Goal: Task Accomplishment & Management: Complete application form

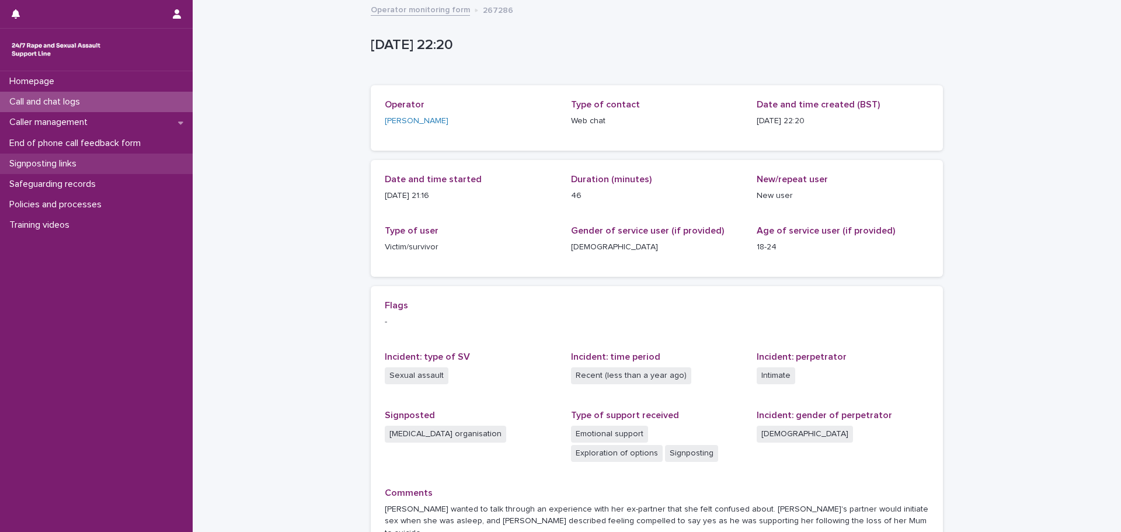
click at [62, 169] on p "Signposting links" at bounding box center [45, 163] width 81 height 11
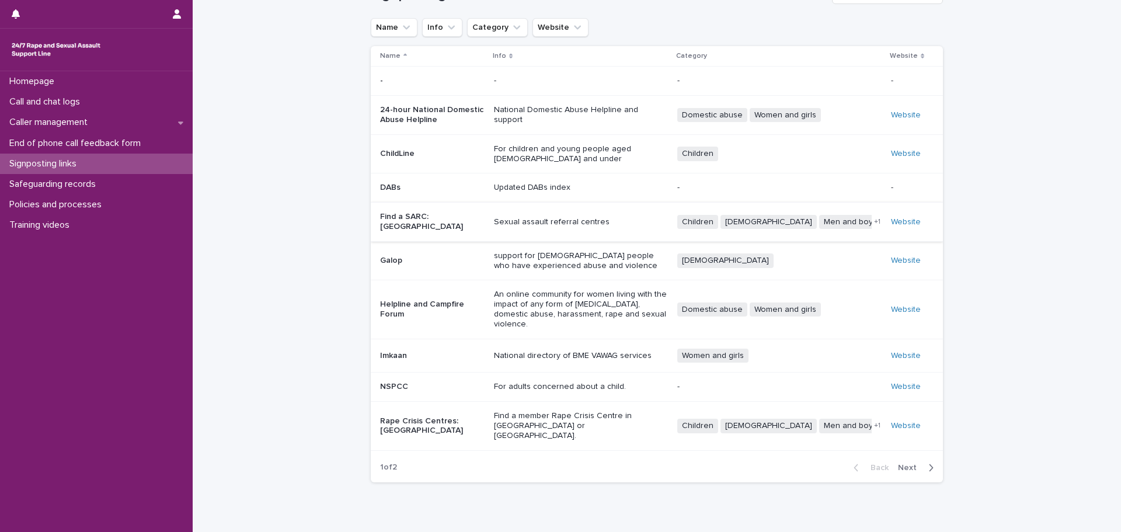
scroll to position [58, 0]
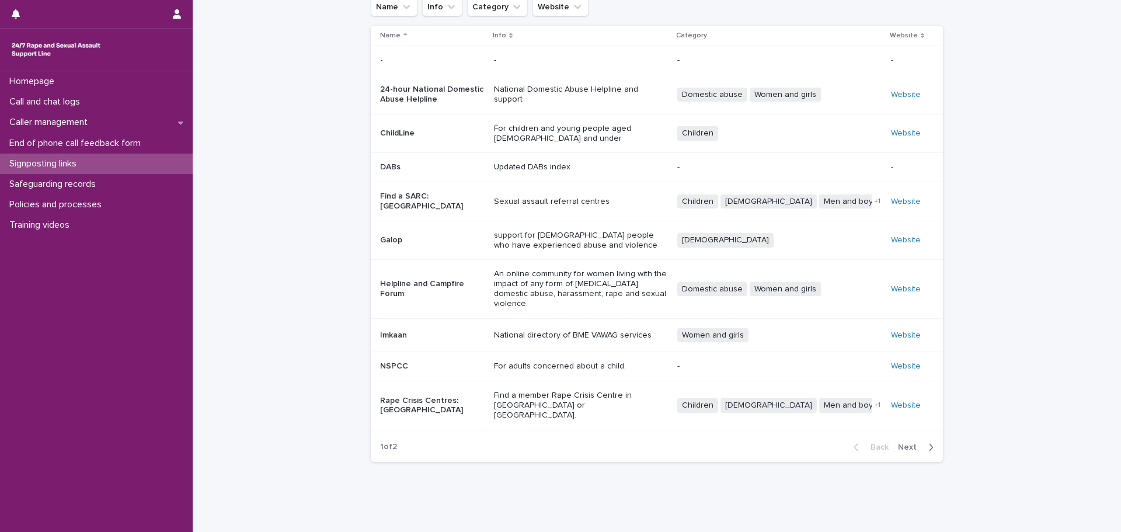
click at [912, 443] on span "Next" at bounding box center [911, 447] width 26 height 8
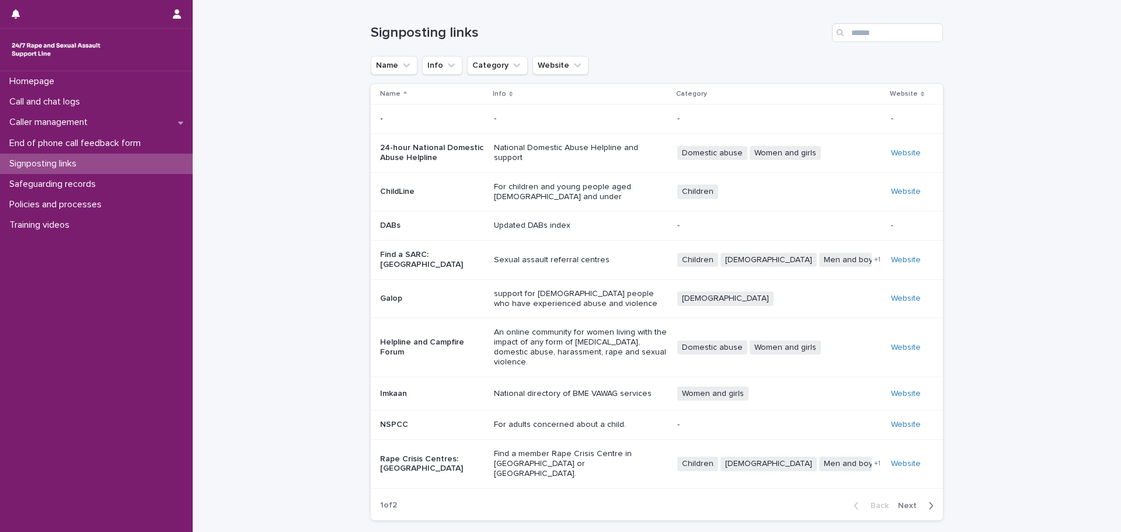
click at [426, 454] on p "Rape Crisis Centres: England & Wales" at bounding box center [432, 464] width 105 height 20
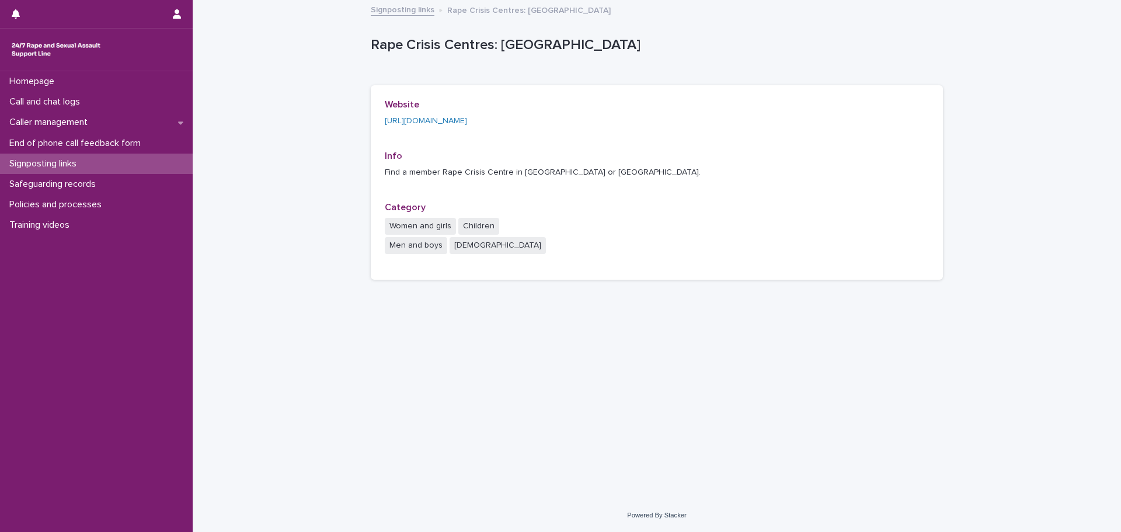
click at [483, 127] on div "Website https://rapecrisis.org.uk/get-help/find-a-rape-crisis-centre/" at bounding box center [471, 117] width 172 height 37
click at [467, 123] on link "https://rapecrisis.org.uk/get-help/find-a-rape-crisis-centre/" at bounding box center [426, 121] width 82 height 8
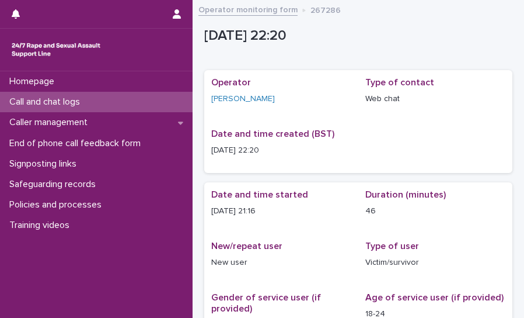
click at [68, 99] on p "Call and chat logs" at bounding box center [47, 101] width 85 height 11
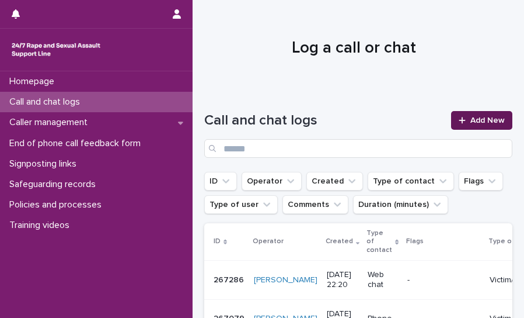
click at [336, 120] on div at bounding box center [465, 120] width 12 height 8
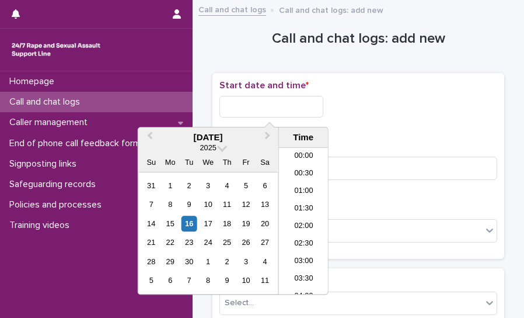
click at [251, 99] on input "text" at bounding box center [272, 107] width 104 height 22
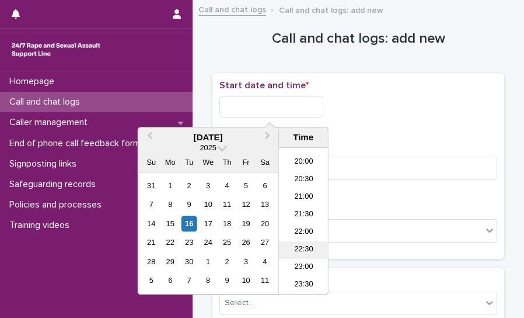
click at [303, 249] on li "22:30" at bounding box center [304, 250] width 50 height 18
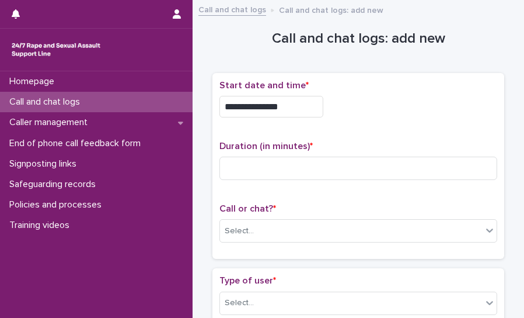
click at [284, 105] on input "**********" at bounding box center [272, 107] width 104 height 22
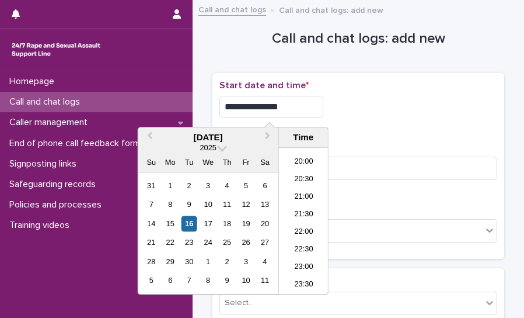
type input "**********"
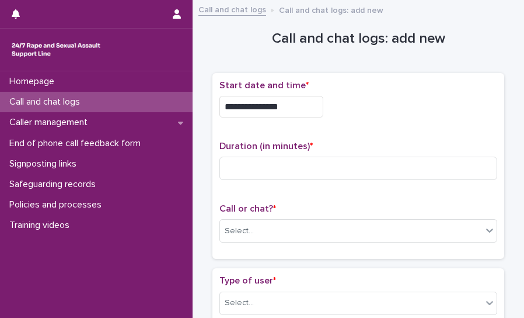
click at [336, 106] on div "**********" at bounding box center [359, 107] width 278 height 22
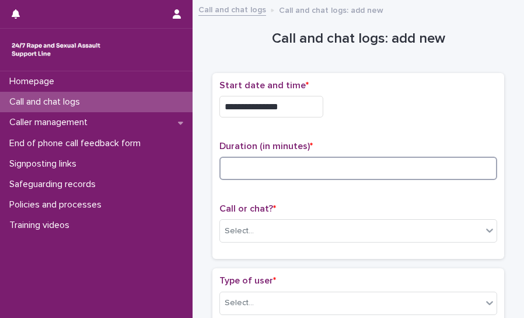
click at [316, 161] on input at bounding box center [359, 168] width 278 height 23
type input "**"
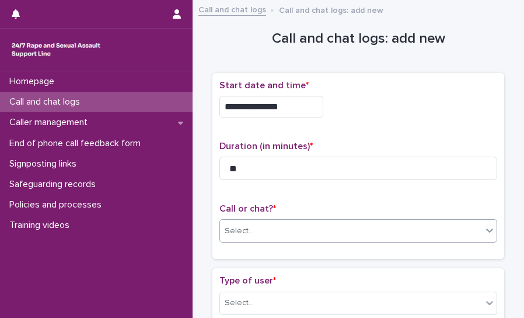
click at [286, 231] on div "Select..." at bounding box center [351, 230] width 262 height 19
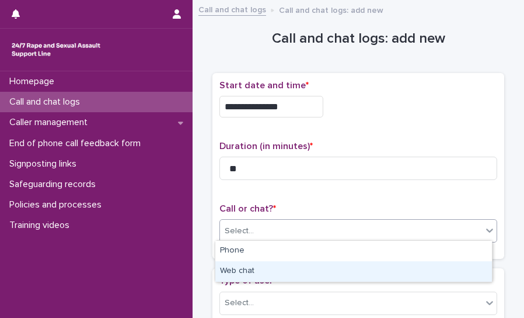
click at [244, 271] on div "Web chat" at bounding box center [354, 271] width 277 height 20
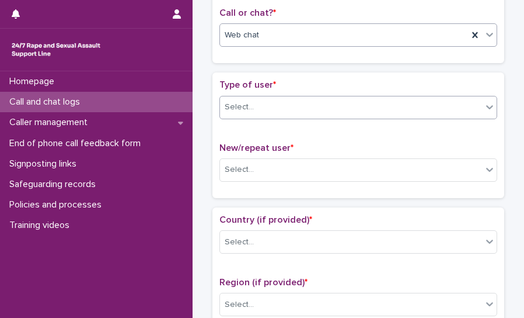
scroll to position [117, 0]
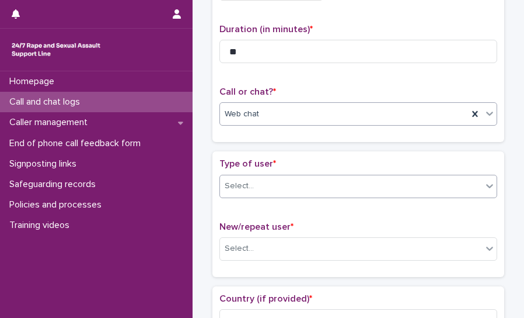
click at [289, 183] on div "Select..." at bounding box center [351, 185] width 262 height 19
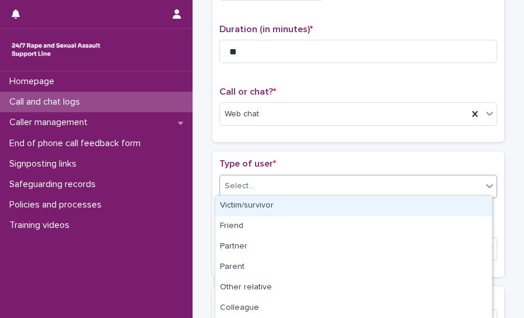
click at [264, 206] on div "Victim/survivor" at bounding box center [354, 206] width 277 height 20
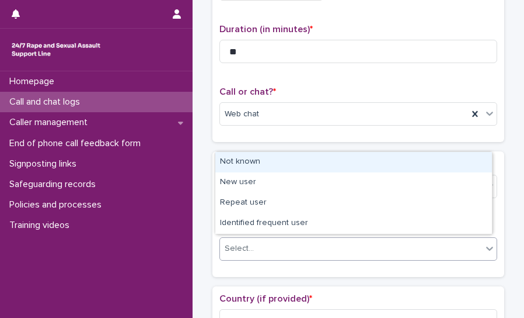
click at [272, 245] on div "Select..." at bounding box center [351, 248] width 262 height 19
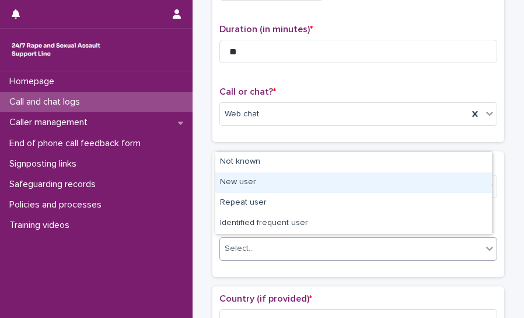
click at [253, 187] on div "New user" at bounding box center [354, 182] width 277 height 20
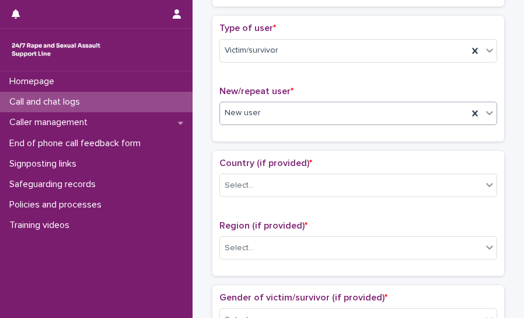
scroll to position [292, 0]
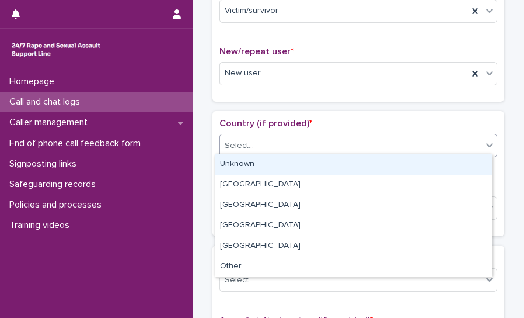
click at [269, 143] on div "Select..." at bounding box center [351, 145] width 262 height 19
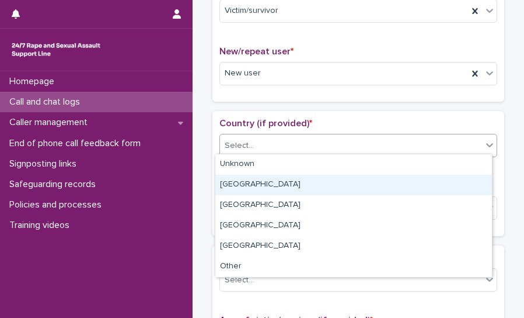
click at [245, 185] on div "[GEOGRAPHIC_DATA]" at bounding box center [354, 185] width 277 height 20
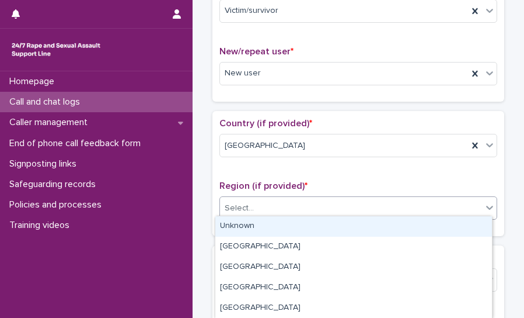
click at [253, 204] on div "Select..." at bounding box center [351, 208] width 262 height 19
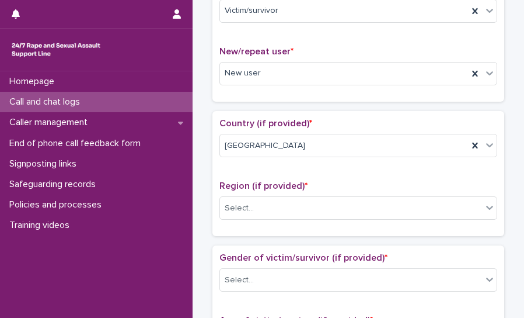
click at [296, 192] on div "Region (if provided) * Select..." at bounding box center [359, 204] width 278 height 48
click at [301, 204] on div "Select..." at bounding box center [351, 208] width 262 height 19
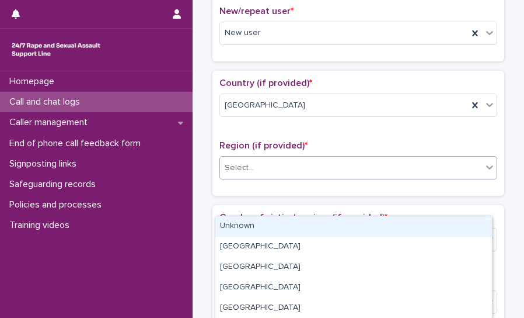
scroll to position [409, 0]
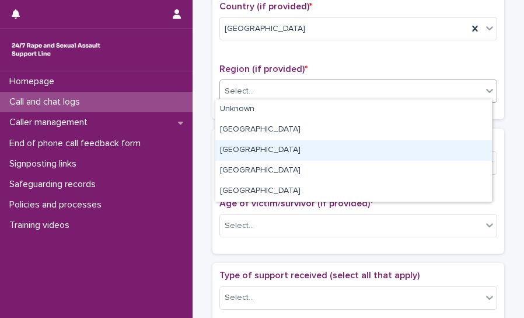
click at [258, 158] on div "[GEOGRAPHIC_DATA]" at bounding box center [354, 150] width 277 height 20
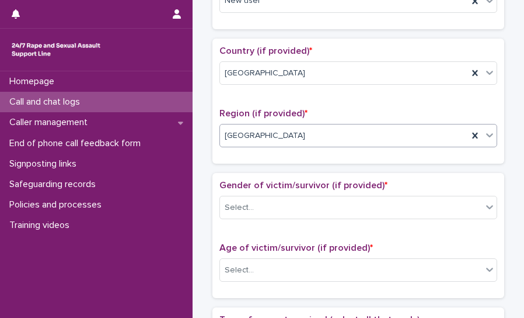
scroll to position [350, 0]
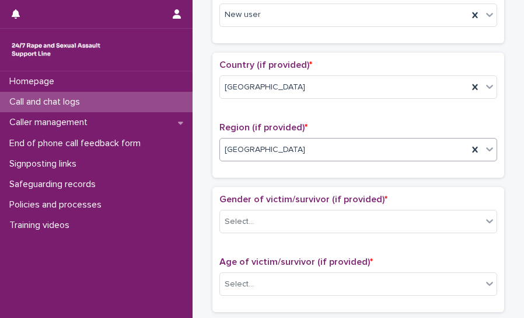
click at [288, 165] on div "Region (if provided) * option [GEOGRAPHIC_DATA], selected. 0 results available.…" at bounding box center [359, 146] width 278 height 48
click at [293, 221] on div "Select..." at bounding box center [351, 221] width 262 height 19
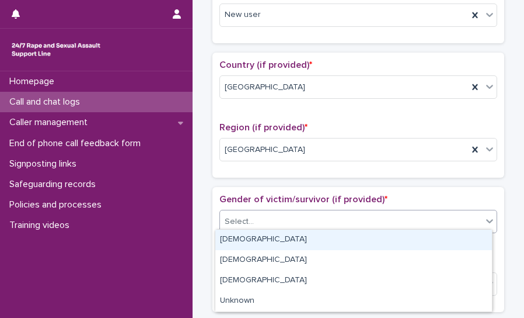
click at [248, 239] on div "[DEMOGRAPHIC_DATA]" at bounding box center [354, 240] width 277 height 20
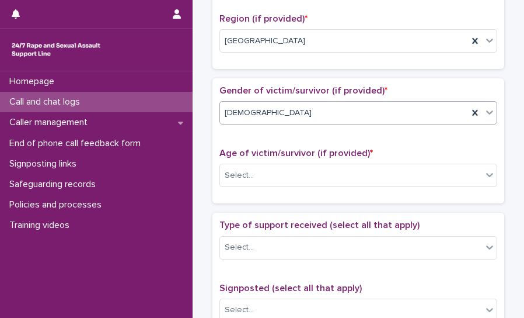
scroll to position [526, 0]
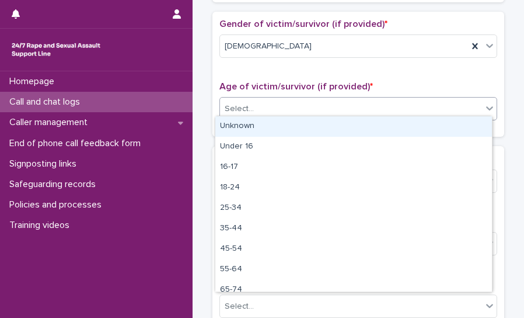
click at [280, 109] on div "Select..." at bounding box center [351, 108] width 262 height 19
click at [239, 125] on div "Unknown" at bounding box center [354, 126] width 277 height 20
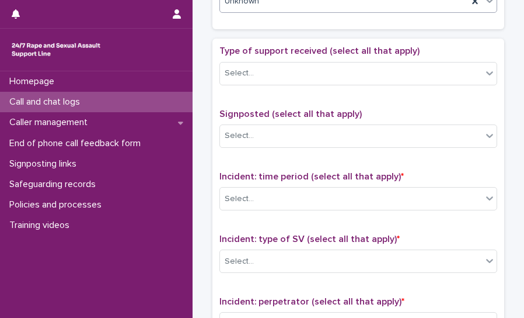
scroll to position [642, 0]
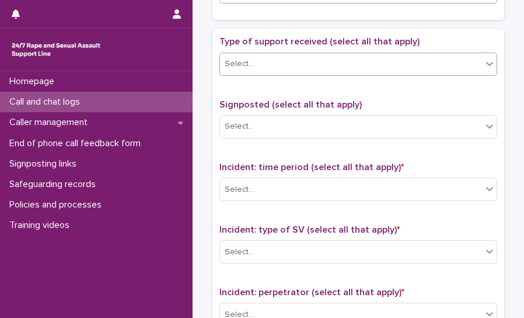
click at [271, 61] on div "Select..." at bounding box center [351, 63] width 262 height 19
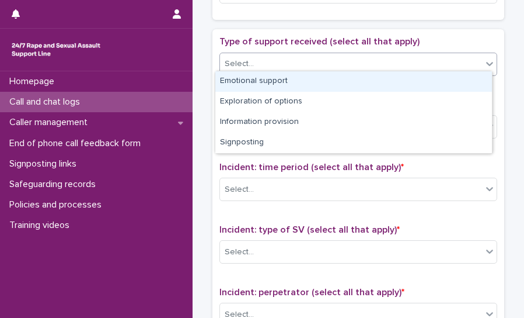
click at [264, 81] on div "Emotional support" at bounding box center [354, 81] width 277 height 20
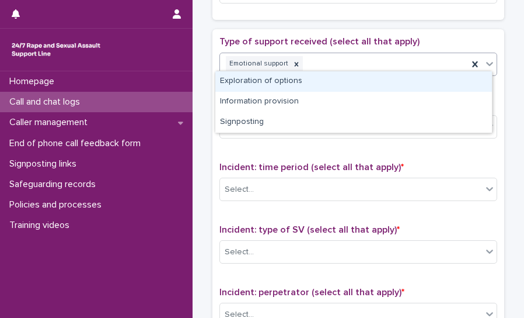
drag, startPoint x: 338, startPoint y: 65, endPoint x: 328, endPoint y: 78, distance: 15.9
click at [336, 65] on div "Emotional support" at bounding box center [344, 64] width 248 height 20
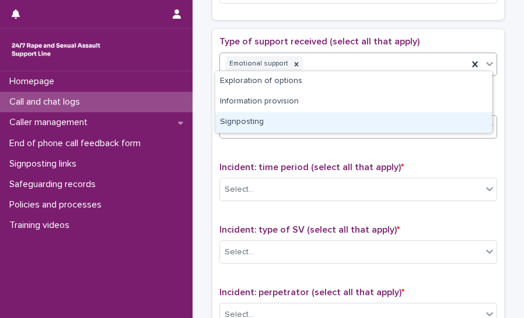
click at [278, 121] on div "Signposting" at bounding box center [354, 122] width 277 height 20
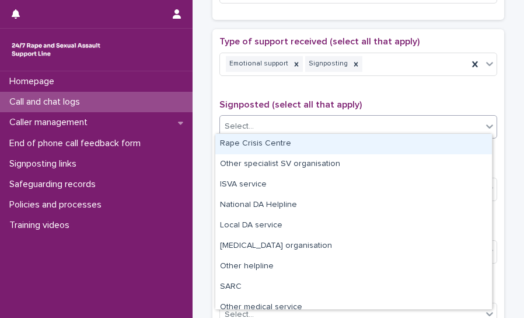
click at [302, 127] on div "Select..." at bounding box center [351, 126] width 262 height 19
click at [270, 143] on div "Rape Crisis Centre" at bounding box center [354, 144] width 277 height 20
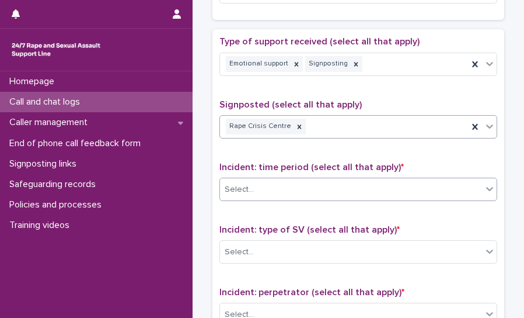
click at [286, 180] on div "Select..." at bounding box center [351, 189] width 262 height 19
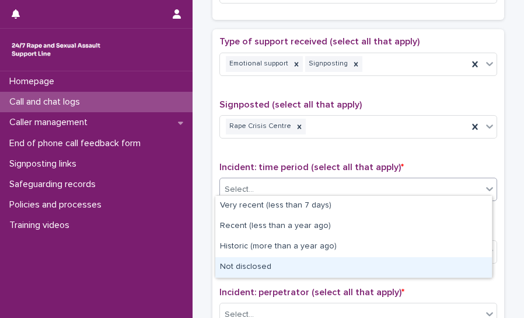
click at [249, 274] on div "Not disclosed" at bounding box center [354, 267] width 277 height 20
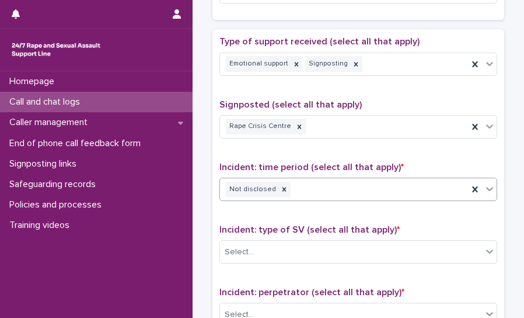
scroll to position [701, 0]
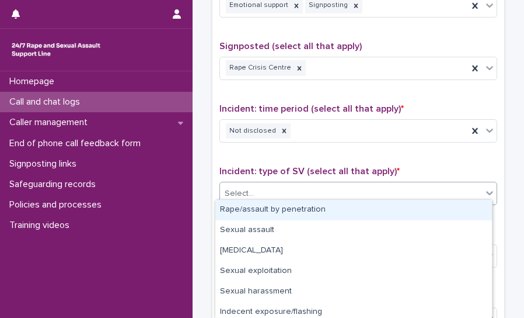
click at [276, 186] on div "Select..." at bounding box center [351, 193] width 262 height 19
drag, startPoint x: 362, startPoint y: 126, endPoint x: 303, endPoint y: 125, distance: 58.4
click at [336, 126] on div "Not disclosed" at bounding box center [344, 131] width 248 height 20
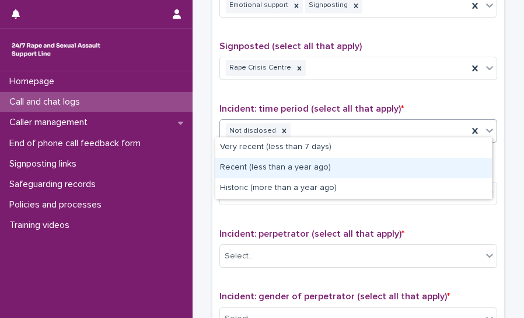
click at [296, 170] on div "Recent (less than a year ago)" at bounding box center [354, 168] width 277 height 20
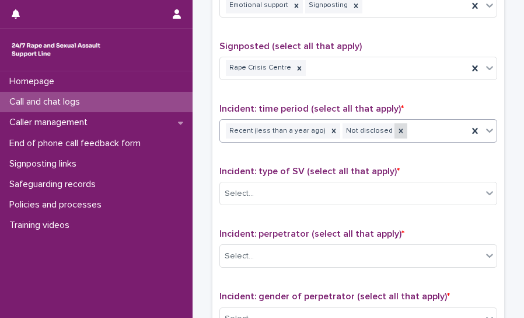
click at [336, 130] on div at bounding box center [401, 131] width 13 height 16
click at [308, 196] on div "Select..." at bounding box center [351, 193] width 262 height 19
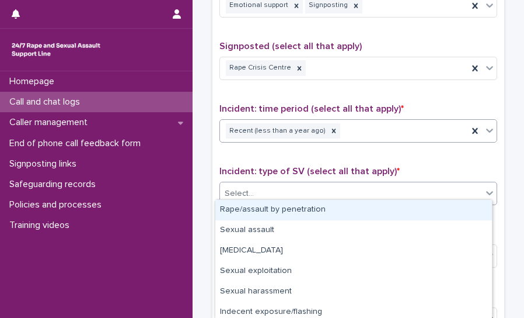
scroll to position [759, 0]
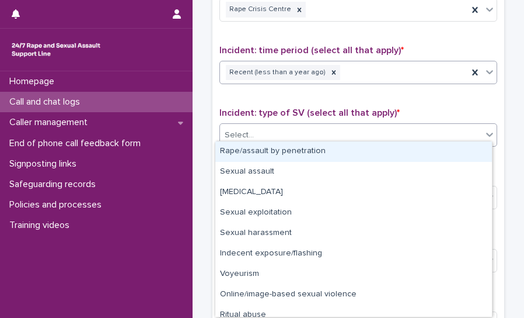
click at [336, 126] on div "Select..." at bounding box center [351, 135] width 262 height 19
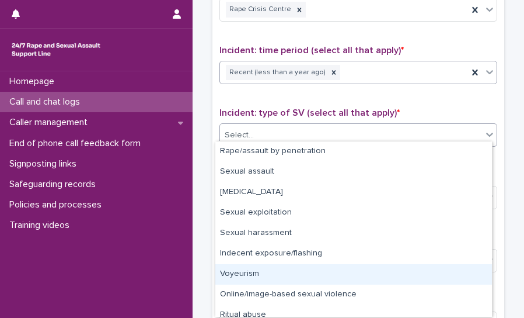
scroll to position [29, 0]
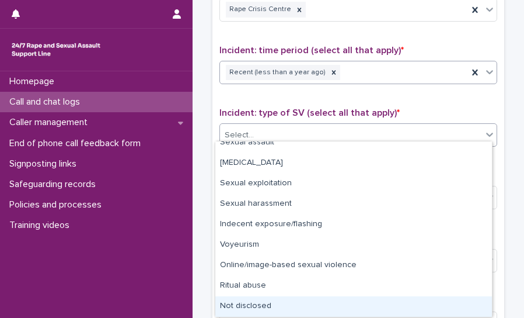
click at [248, 305] on div "Not disclosed" at bounding box center [354, 306] width 277 height 20
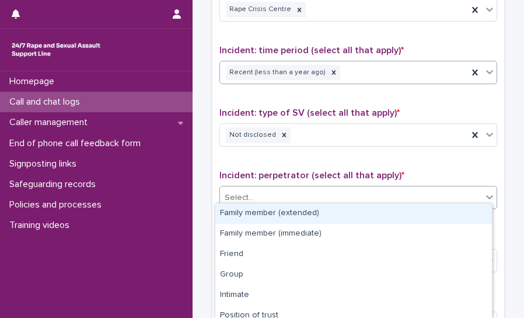
click at [285, 191] on div "Select..." at bounding box center [351, 197] width 262 height 19
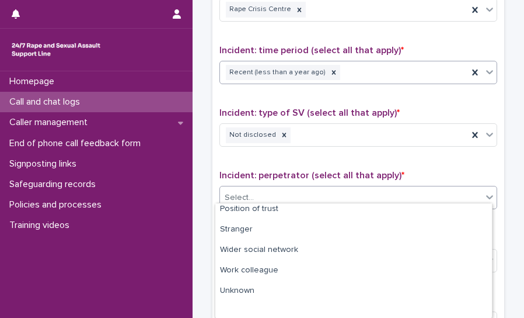
scroll to position [110, 0]
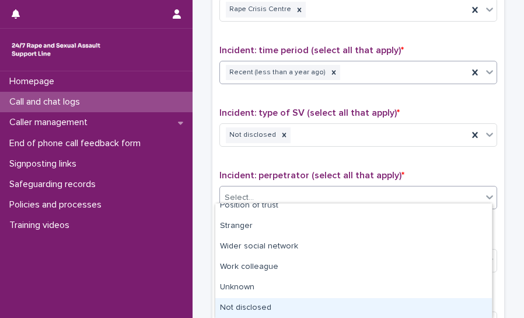
click at [266, 305] on div "Not disclosed" at bounding box center [354, 308] width 277 height 20
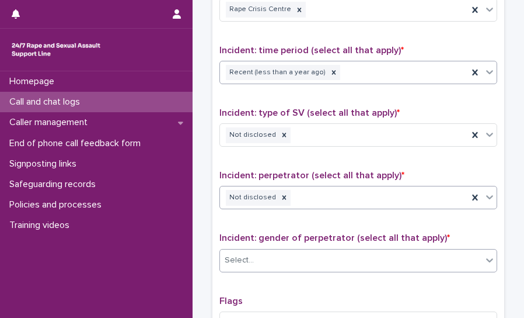
click at [277, 259] on div "Select..." at bounding box center [351, 260] width 262 height 19
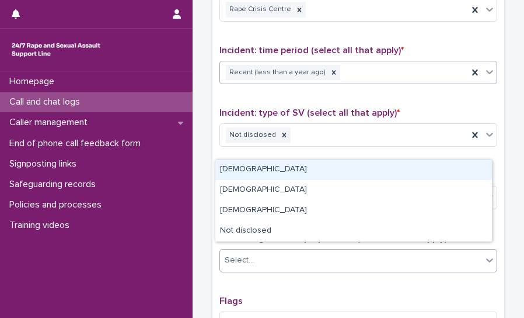
click at [248, 173] on div "[DEMOGRAPHIC_DATA]" at bounding box center [354, 169] width 277 height 20
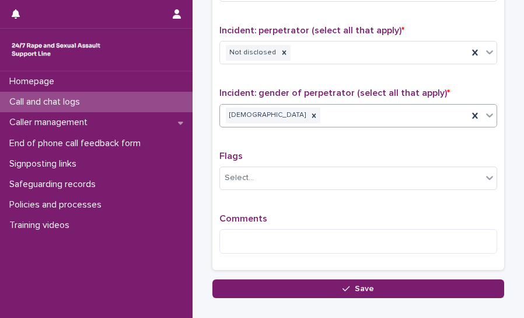
scroll to position [935, 0]
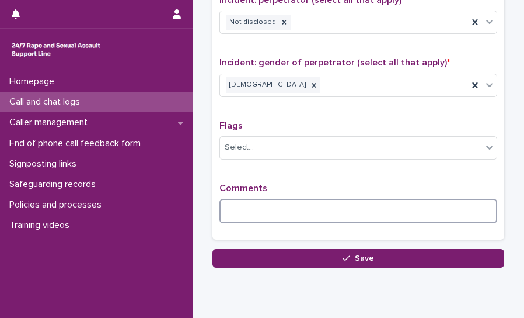
click at [262, 204] on textarea at bounding box center [359, 211] width 278 height 25
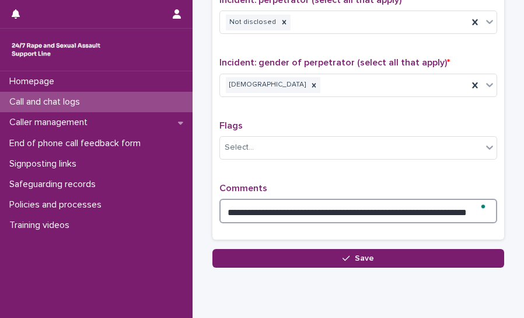
click at [336, 208] on textarea "**********" at bounding box center [359, 211] width 278 height 25
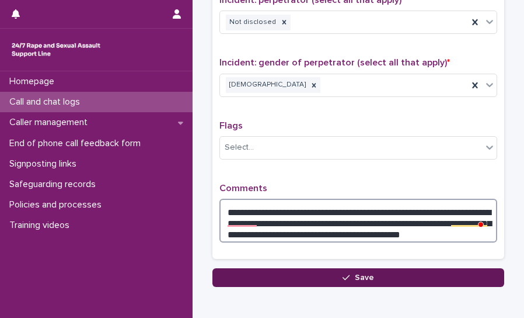
type textarea "**********"
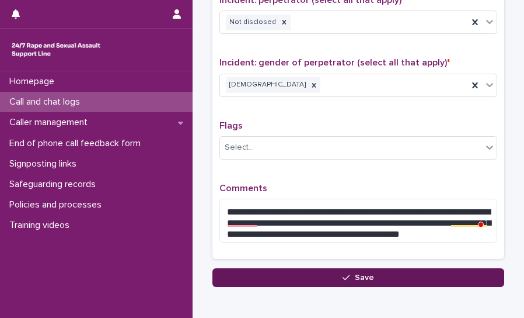
click at [336, 268] on button "Save" at bounding box center [359, 277] width 292 height 19
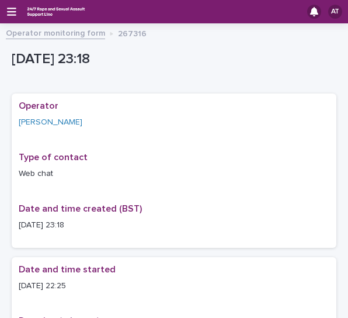
click at [11, 19] on div "AT" at bounding box center [174, 11] width 348 height 23
click at [13, 8] on icon "button" at bounding box center [11, 12] width 9 height 8
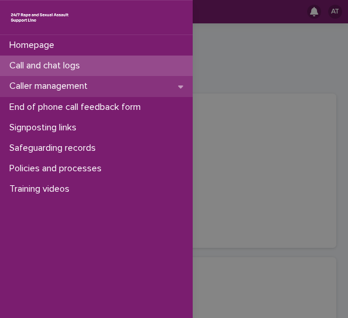
click at [74, 84] on p "Caller management" at bounding box center [51, 86] width 92 height 11
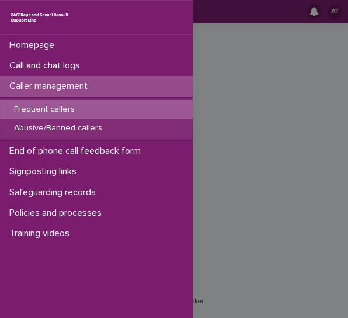
click at [59, 102] on div "Frequent callers" at bounding box center [96, 109] width 193 height 19
click at [243, 105] on div "Homepage Call and chat logs Caller management Frequent callers Abusive/Banned c…" at bounding box center [174, 159] width 348 height 318
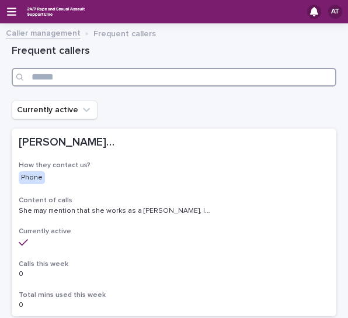
click at [148, 78] on input "Search" at bounding box center [174, 77] width 325 height 19
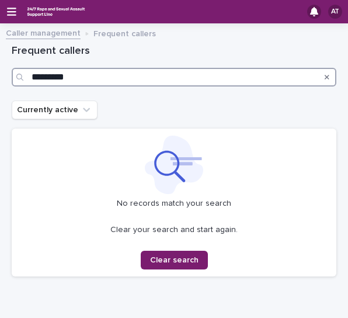
drag, startPoint x: 148, startPoint y: 78, endPoint x: -136, endPoint y: 70, distance: 284.6
click at [0, 70] on html "AT Caller management Frequent callers Loading... Saving… Loading... Saving… Fre…" at bounding box center [174, 159] width 348 height 318
type input "****"
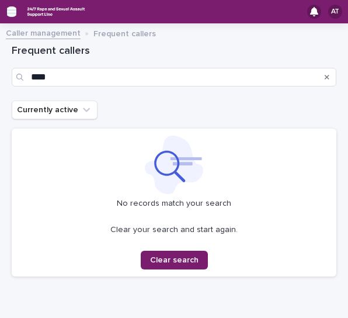
click at [11, 11] on icon "button" at bounding box center [11, 12] width 9 height 8
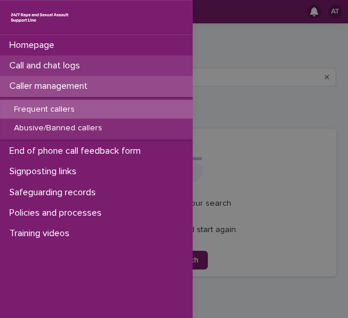
click at [64, 62] on p "Call and chat logs" at bounding box center [47, 65] width 85 height 11
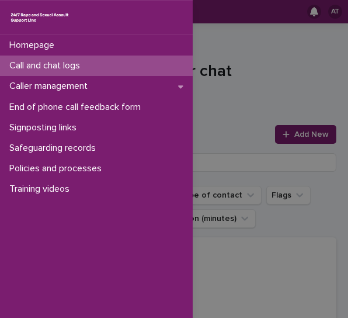
click at [86, 66] on p "Call and chat logs" at bounding box center [47, 65] width 85 height 11
click at [278, 90] on div "Homepage Call and chat logs Caller management End of phone call feedback form S…" at bounding box center [174, 159] width 348 height 318
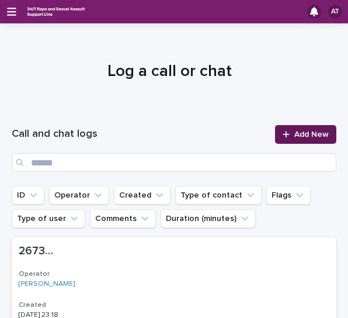
click at [299, 136] on span "Add New" at bounding box center [311, 134] width 34 height 8
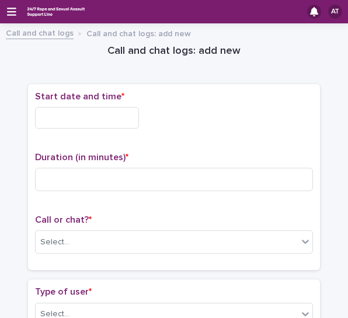
click at [82, 115] on input "text" at bounding box center [87, 118] width 104 height 22
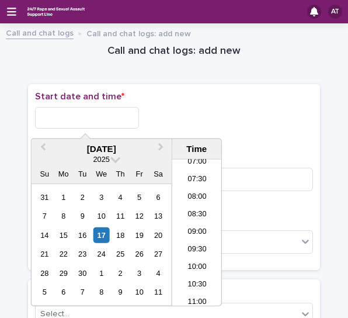
scroll to position [234, 0]
click at [77, 235] on div "16" at bounding box center [83, 235] width 16 height 16
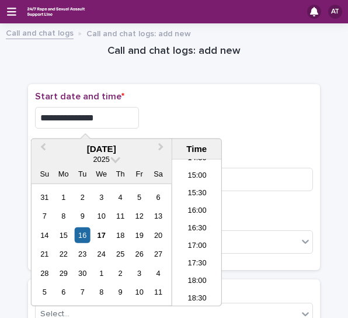
scroll to position [695, 0]
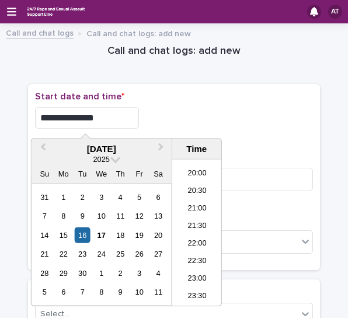
drag, startPoint x: 201, startPoint y: 279, endPoint x: 190, endPoint y: 253, distance: 27.2
click at [201, 278] on li "23:00" at bounding box center [197, 279] width 50 height 18
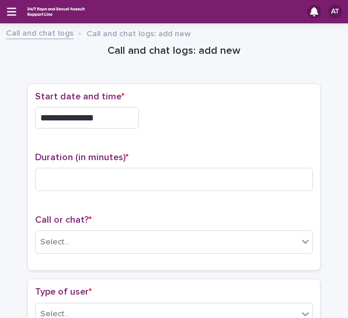
click at [127, 116] on input "**********" at bounding box center [87, 118] width 104 height 22
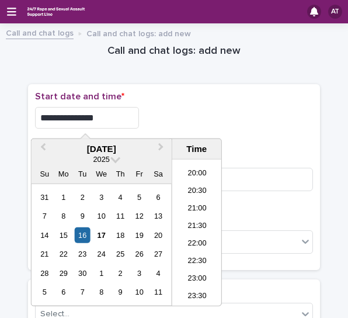
type input "**********"
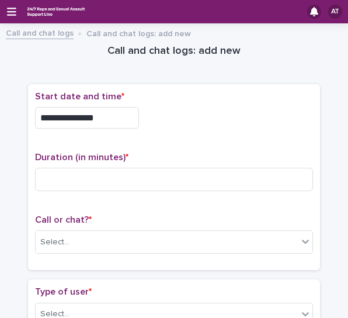
click at [236, 100] on p "Start date and time *" at bounding box center [174, 96] width 278 height 11
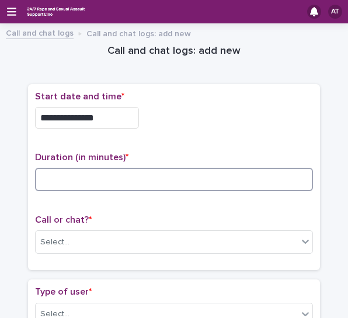
click at [82, 186] on input at bounding box center [174, 179] width 278 height 23
type input "**"
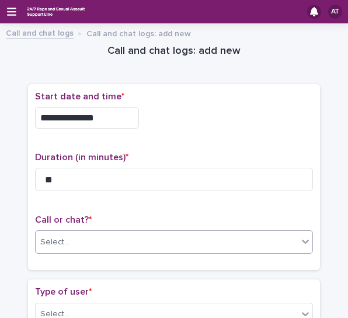
click at [158, 232] on div "Select..." at bounding box center [167, 241] width 262 height 19
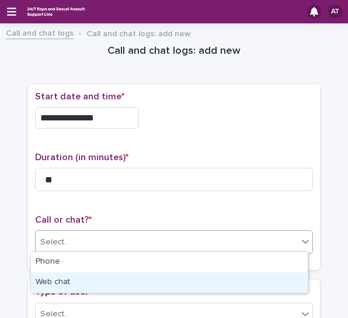
click at [79, 281] on div "Web chat" at bounding box center [169, 282] width 277 height 20
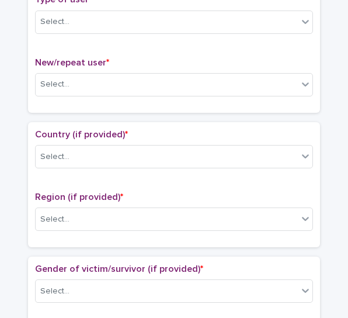
scroll to position [234, 0]
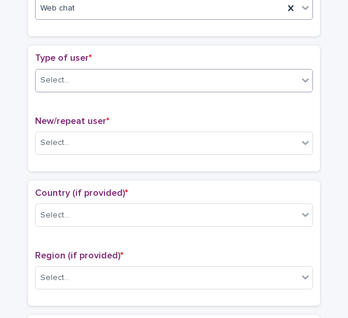
click at [78, 77] on div "Select..." at bounding box center [167, 80] width 262 height 19
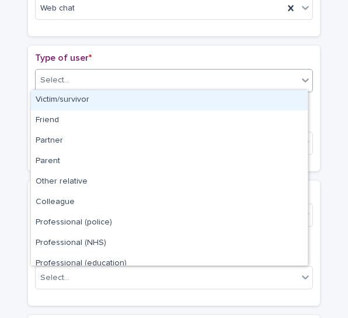
click at [74, 96] on div "Victim/survivor" at bounding box center [169, 100] width 277 height 20
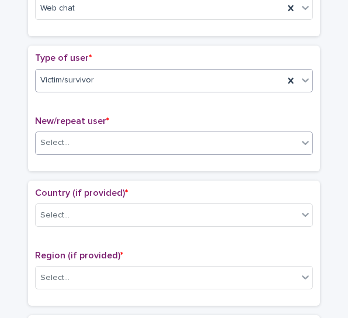
click at [70, 136] on div "Select..." at bounding box center [167, 142] width 262 height 19
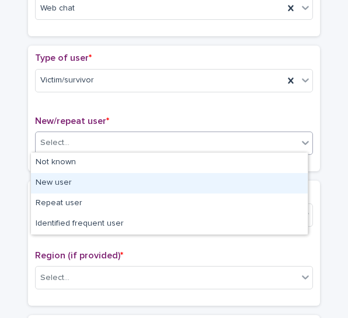
click at [63, 185] on div "New user" at bounding box center [169, 183] width 277 height 20
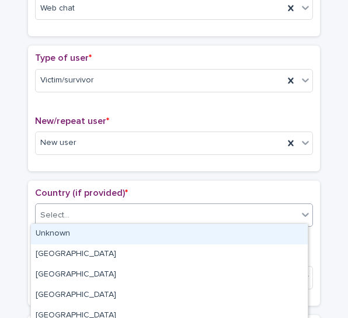
click at [92, 206] on div "Select..." at bounding box center [167, 215] width 262 height 19
click at [75, 238] on div "Unknown" at bounding box center [169, 234] width 277 height 20
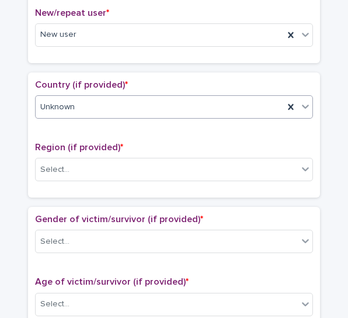
scroll to position [350, 0]
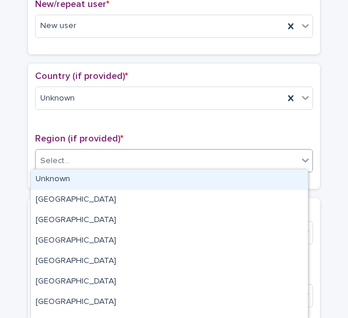
click at [88, 165] on div "Select..." at bounding box center [167, 160] width 262 height 19
click at [71, 185] on div "Unknown" at bounding box center [169, 179] width 277 height 20
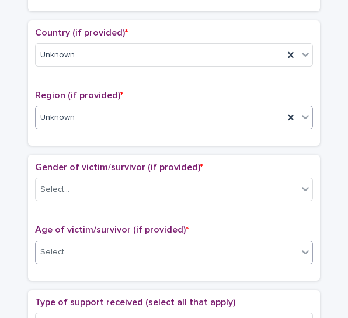
scroll to position [467, 0]
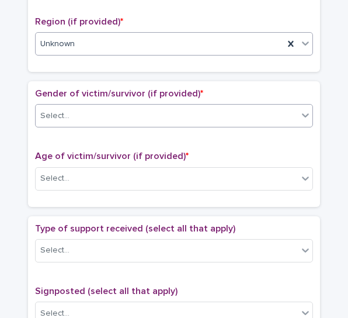
click at [90, 109] on div "Select..." at bounding box center [167, 115] width 262 height 19
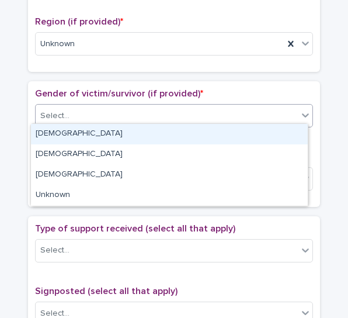
click at [72, 134] on div "[DEMOGRAPHIC_DATA]" at bounding box center [169, 134] width 277 height 20
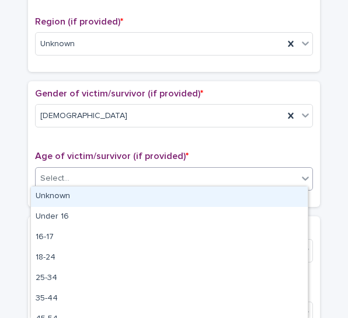
click at [105, 169] on div "Select..." at bounding box center [167, 178] width 262 height 19
click at [67, 190] on div "Unknown" at bounding box center [169, 196] width 277 height 20
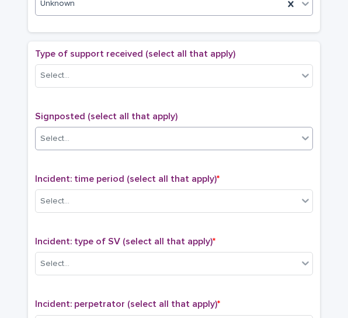
scroll to position [642, 0]
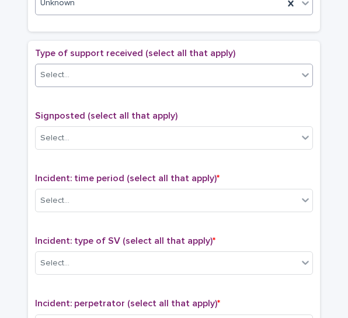
click at [123, 67] on div "Select..." at bounding box center [167, 74] width 262 height 19
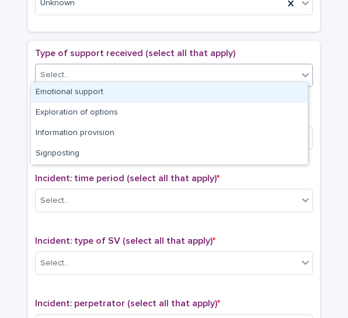
click at [82, 94] on div "Emotional support" at bounding box center [169, 92] width 277 height 20
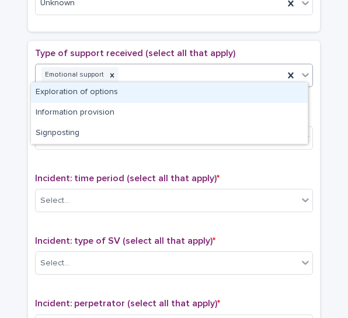
click at [168, 71] on div "Emotional support" at bounding box center [160, 75] width 248 height 20
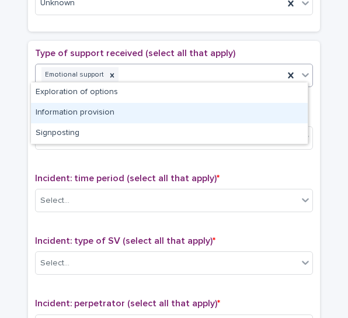
click at [105, 114] on div "Information provision" at bounding box center [169, 113] width 277 height 20
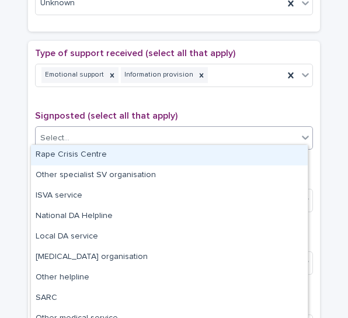
click at [133, 130] on div "Select..." at bounding box center [167, 137] width 262 height 19
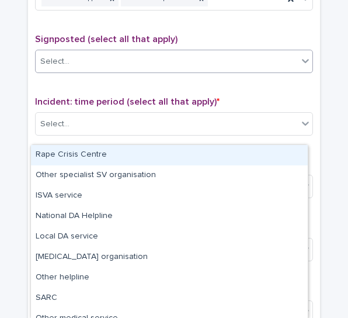
scroll to position [701, 0]
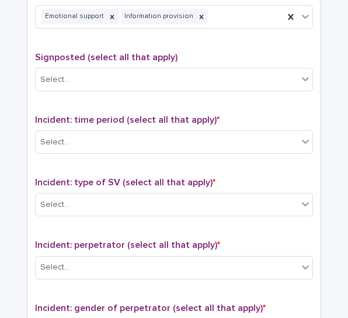
click at [145, 107] on div "Type of support received (select all that apply) Emotional support Information …" at bounding box center [174, 233] width 278 height 488
click at [145, 133] on div "Select..." at bounding box center [167, 142] width 262 height 19
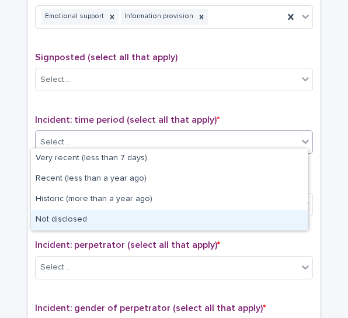
click at [85, 215] on div "Not disclosed" at bounding box center [169, 220] width 277 height 20
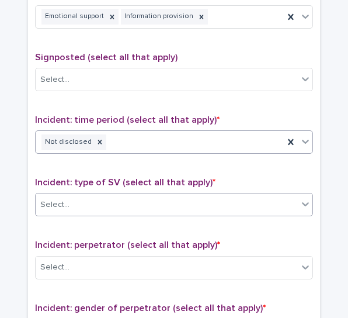
click at [113, 199] on div "Select..." at bounding box center [167, 204] width 262 height 19
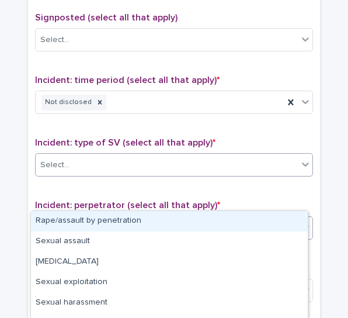
scroll to position [759, 0]
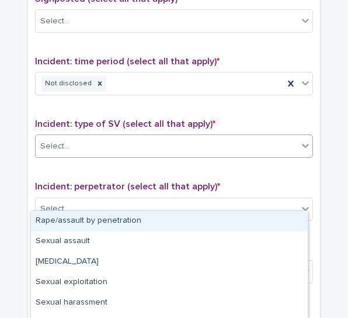
click at [95, 217] on div "Rape/assault by penetration" at bounding box center [169, 221] width 277 height 20
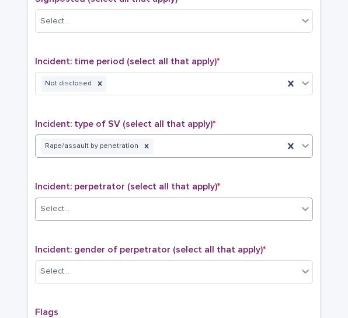
click at [112, 200] on div "Select..." at bounding box center [167, 208] width 262 height 19
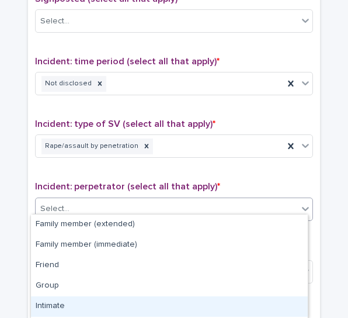
drag, startPoint x: 68, startPoint y: 273, endPoint x: 65, endPoint y: 300, distance: 26.4
click at [65, 300] on div "Intimate" at bounding box center [169, 306] width 277 height 20
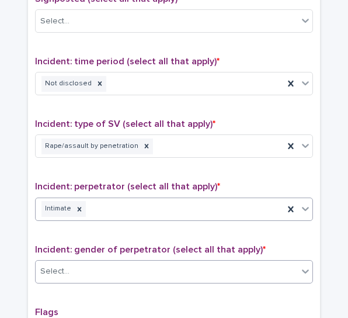
click at [122, 262] on div "Select..." at bounding box center [167, 271] width 262 height 19
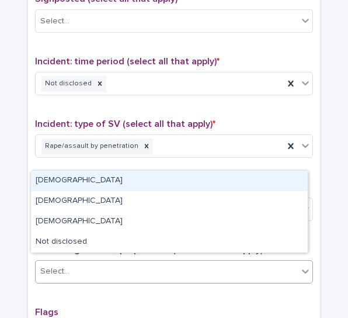
click at [77, 183] on div "[DEMOGRAPHIC_DATA]" at bounding box center [169, 181] width 277 height 20
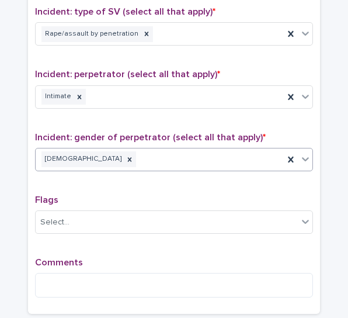
scroll to position [935, 0]
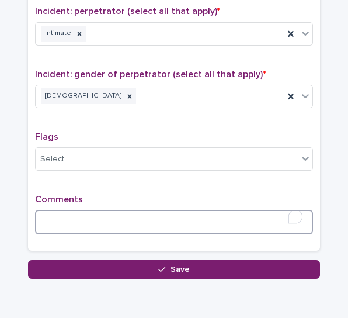
click at [88, 210] on textarea "To enrich screen reader interactions, please activate Accessibility in Grammarl…" at bounding box center [174, 222] width 278 height 25
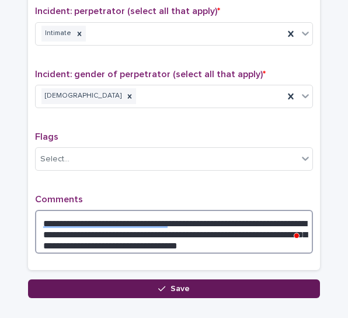
type textarea "**********"
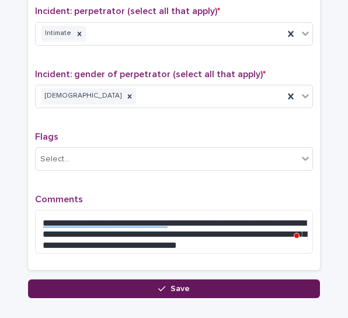
click at [259, 279] on button "Save" at bounding box center [174, 288] width 292 height 19
